Goal: Transaction & Acquisition: Purchase product/service

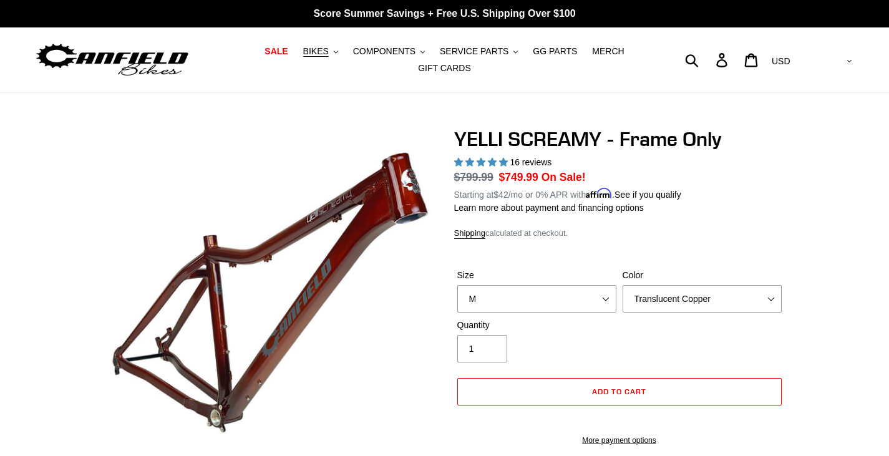
select select "M"
select select "highest-rating"
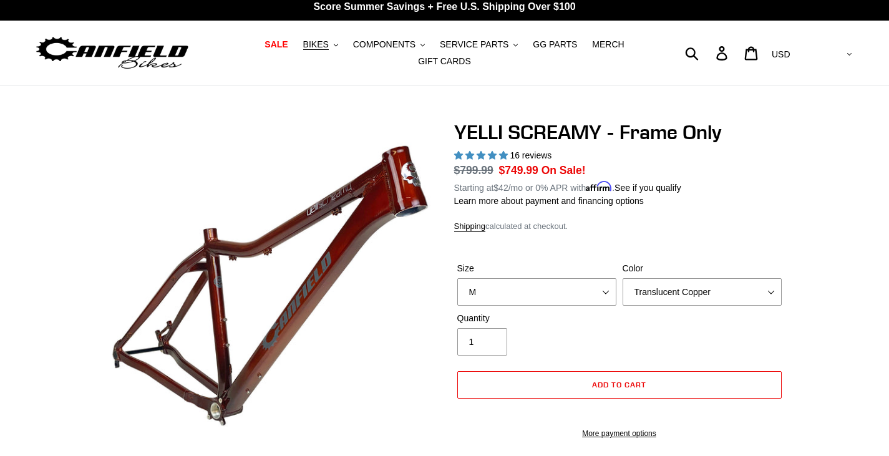
scroll to position [8, 0]
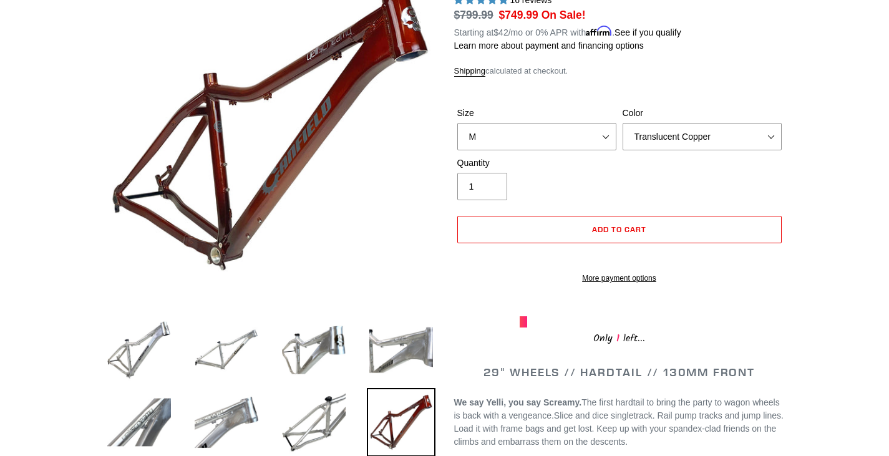
scroll to position [163, 0]
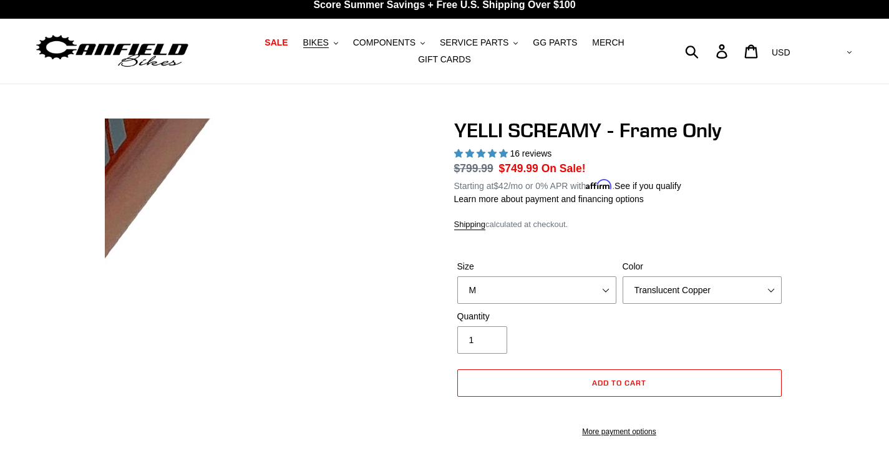
scroll to position [0, 0]
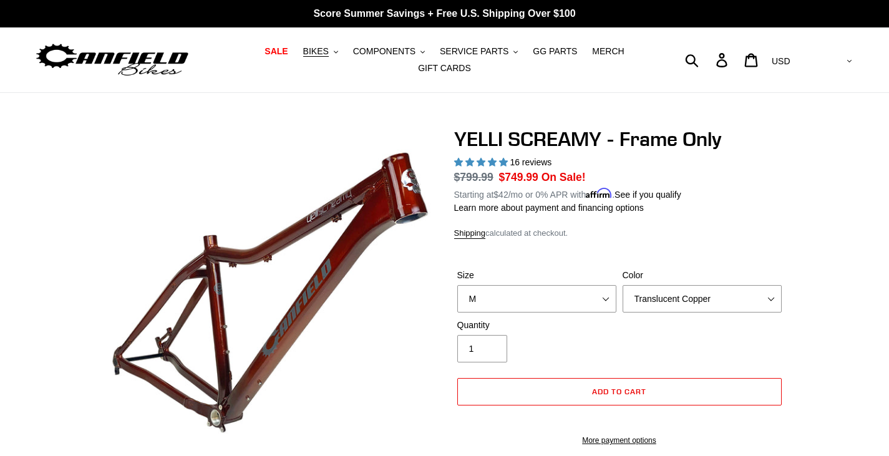
click at [753, 176] on dl "Regular price $799.99 Sale price $749.99 On Sale! Unit price / per Starting at …" at bounding box center [619, 185] width 331 height 32
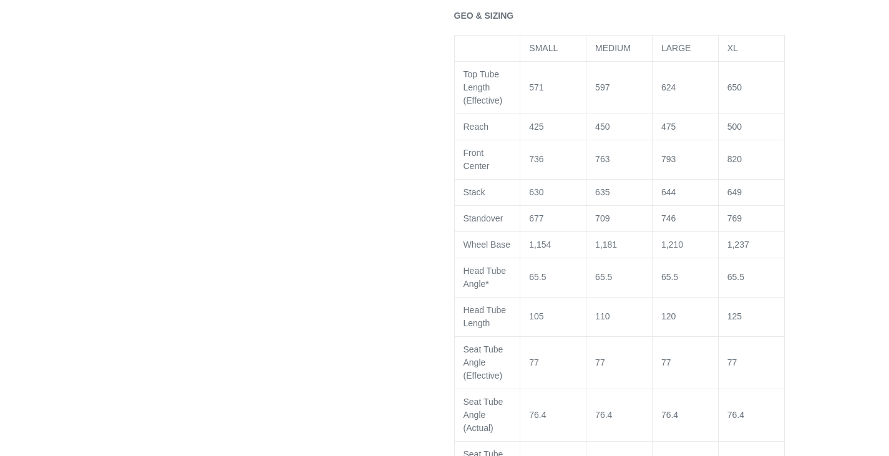
scroll to position [816, 0]
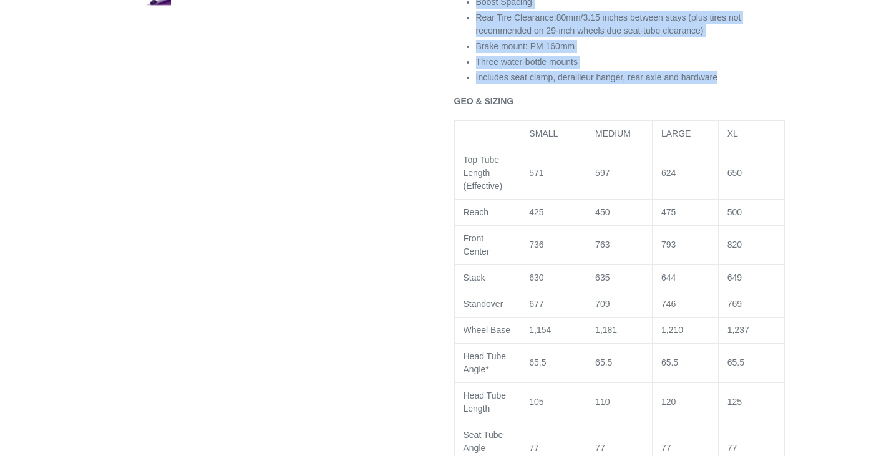
drag, startPoint x: 453, startPoint y: 165, endPoint x: 724, endPoint y: 83, distance: 282.7
click at [724, 83] on div "29" WHEELS // HARDTAIL // 130MM FRONT We say Yelli, you say Screamy. The first …" at bounding box center [619, 297] width 331 height 1171
copy div "We say Yelli, you say Screamy. The first hardtail to bring the party to wagon w…"
click at [535, 82] on span "Includes seat clamp, derailleur hanger, rear axle and hardware" at bounding box center [597, 77] width 242 height 10
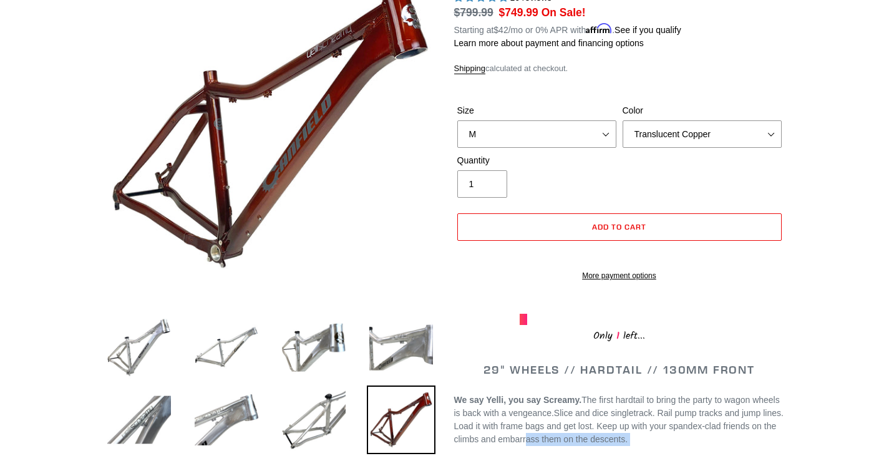
scroll to position [176, 0]
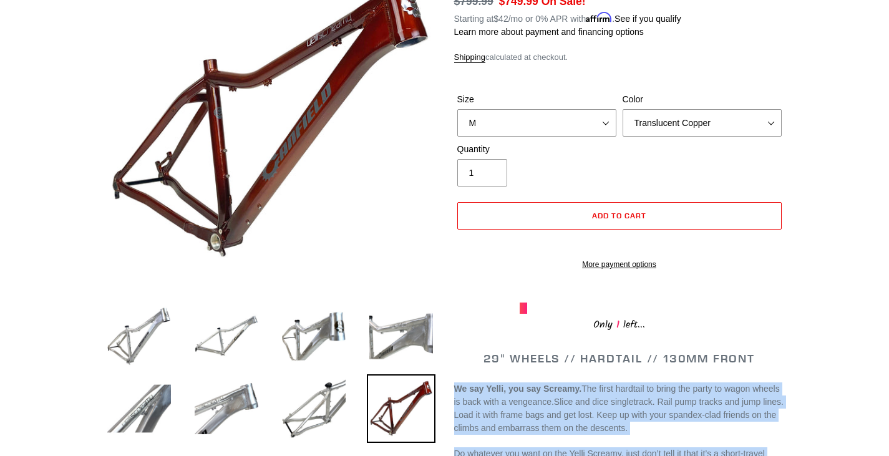
drag, startPoint x: 725, startPoint y: 84, endPoint x: 452, endPoint y: 395, distance: 413.2
copy div "We say Yelli, you say Screamy. The first hardtail to bring the party to wagon w…"
